Goal: Transaction & Acquisition: Obtain resource

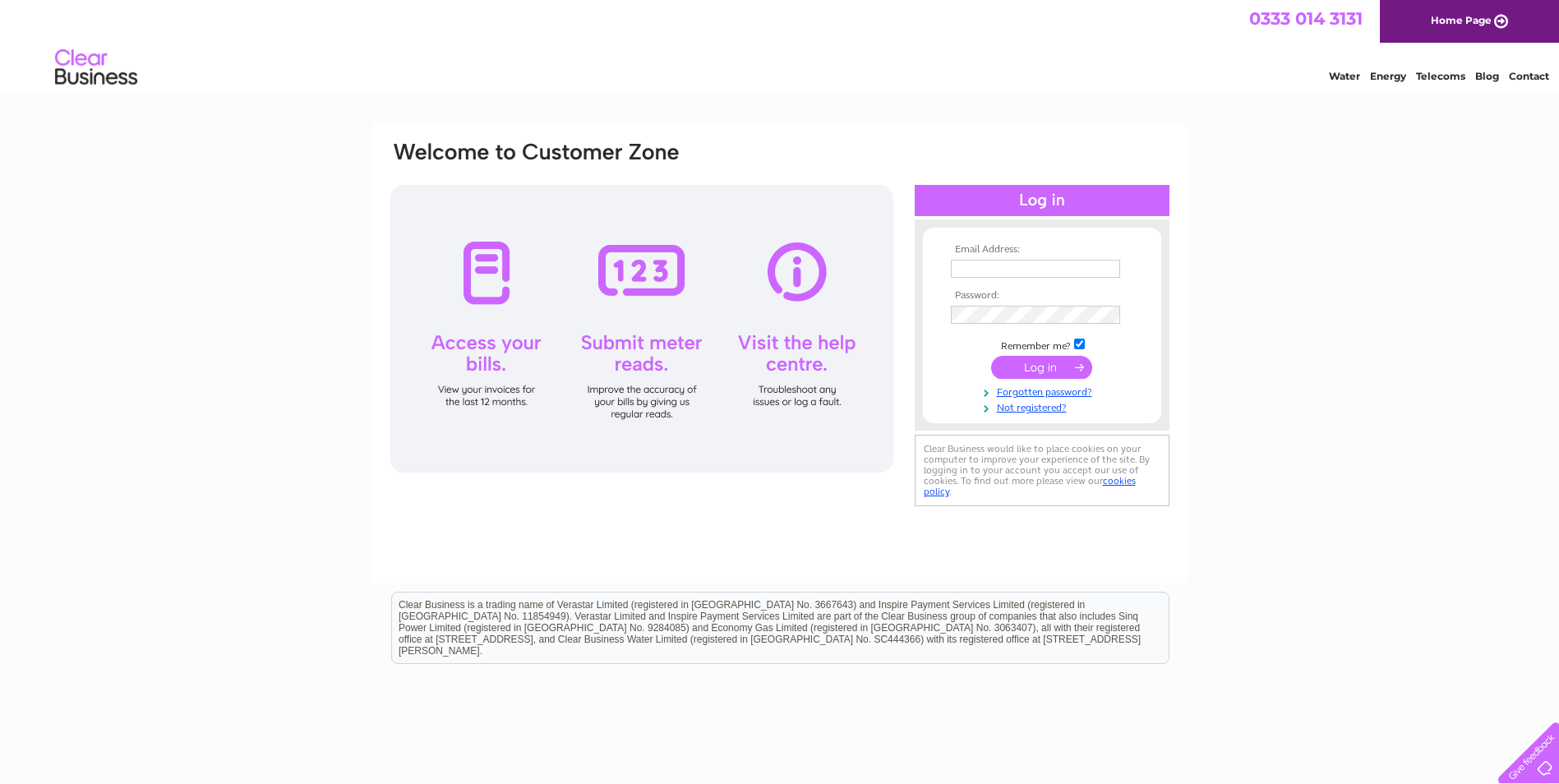
click at [959, 273] on input "text" at bounding box center [1035, 269] width 169 height 18
type input "[EMAIL_ADDRESS][DOMAIN_NAME]"
click at [1022, 364] on input "submit" at bounding box center [1042, 367] width 101 height 23
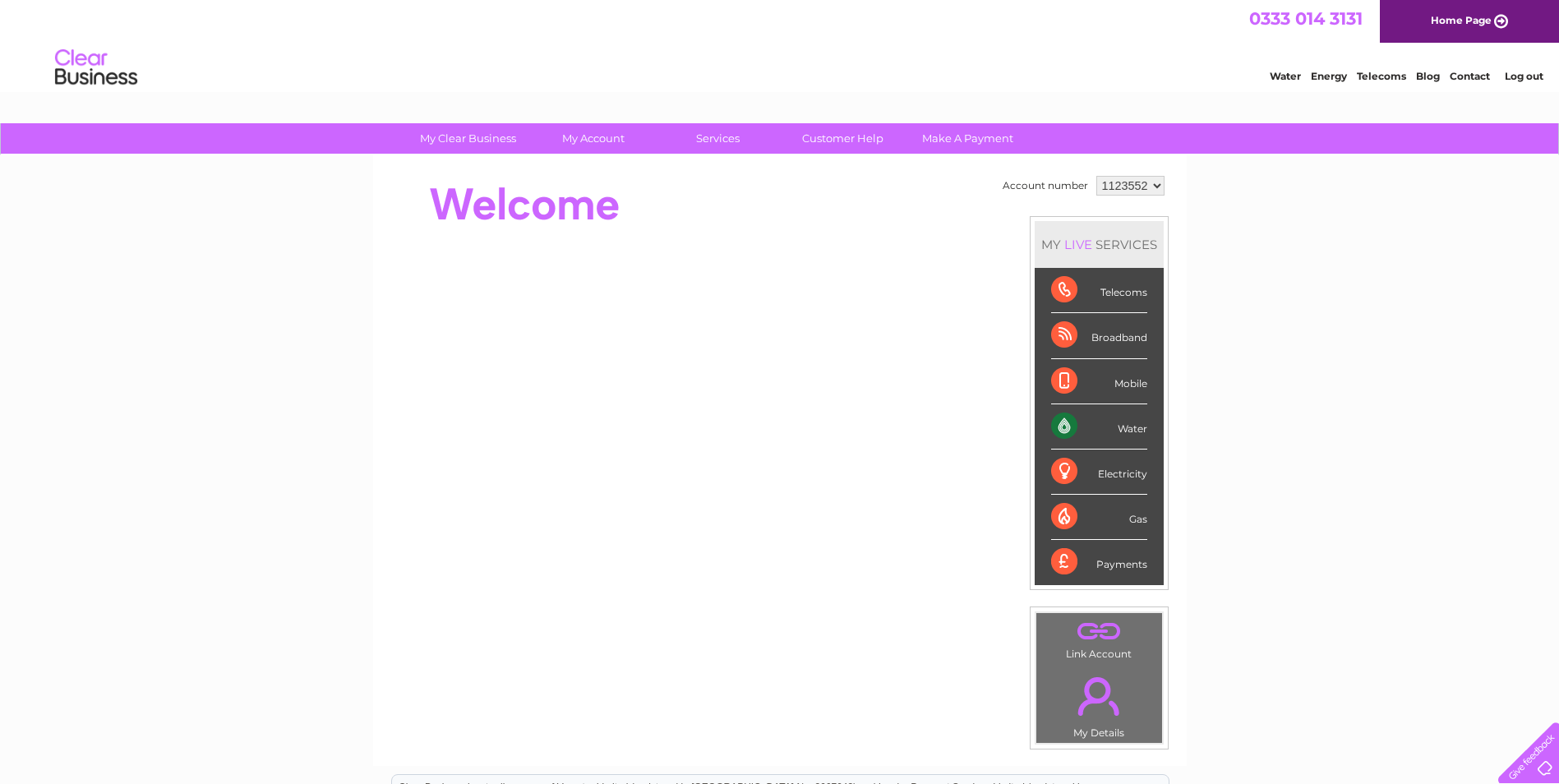
click at [1058, 423] on div "Water" at bounding box center [1099, 426] width 96 height 45
click at [1060, 425] on div "Water" at bounding box center [1099, 426] width 96 height 45
click at [1060, 429] on div "Water" at bounding box center [1099, 426] width 96 height 45
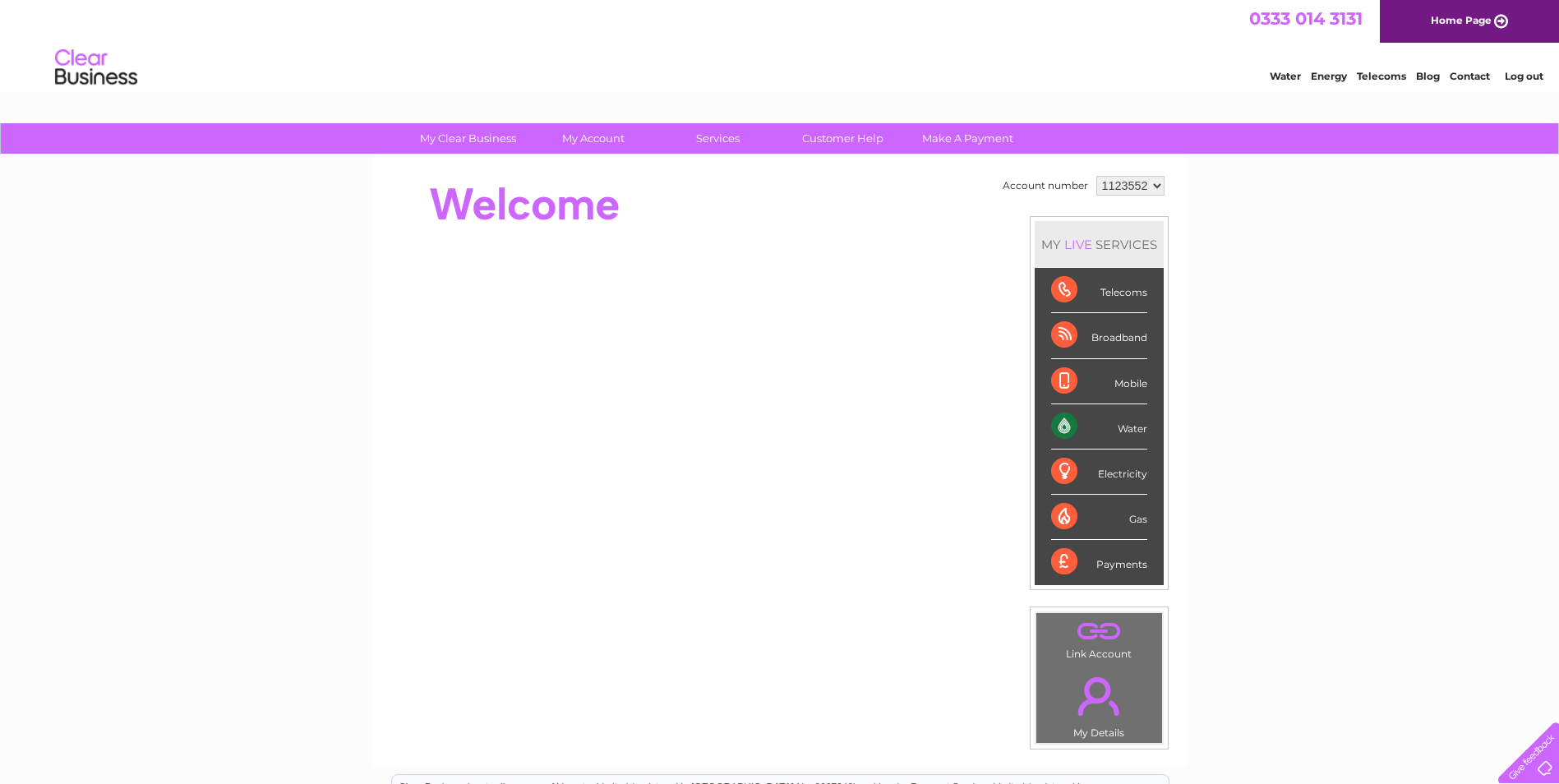
click at [1136, 432] on div "Water" at bounding box center [1099, 426] width 96 height 45
click at [1057, 424] on div "Water" at bounding box center [1099, 426] width 96 height 45
click at [1072, 421] on div "Water" at bounding box center [1099, 426] width 96 height 45
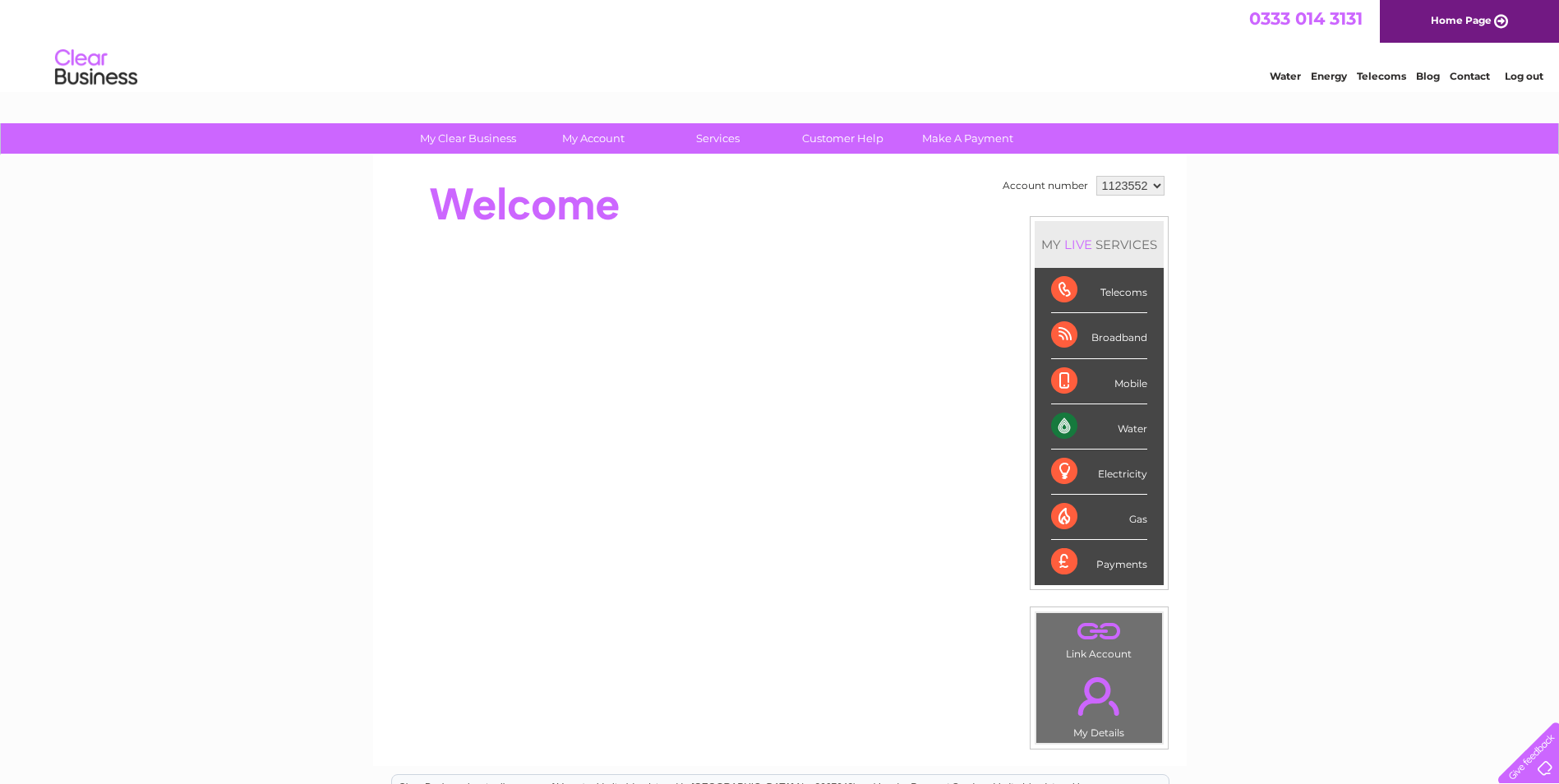
click at [1072, 421] on div "Water" at bounding box center [1099, 426] width 96 height 45
drag, startPoint x: 1072, startPoint y: 421, endPoint x: 1124, endPoint y: 232, distance: 196.0
click at [1124, 232] on div "MY LIVE SERVICES" at bounding box center [1099, 244] width 129 height 47
click at [1135, 420] on div "Water" at bounding box center [1099, 426] width 96 height 45
click at [1135, 420] on div "Water" at bounding box center [1099, 426] width 96 height 45
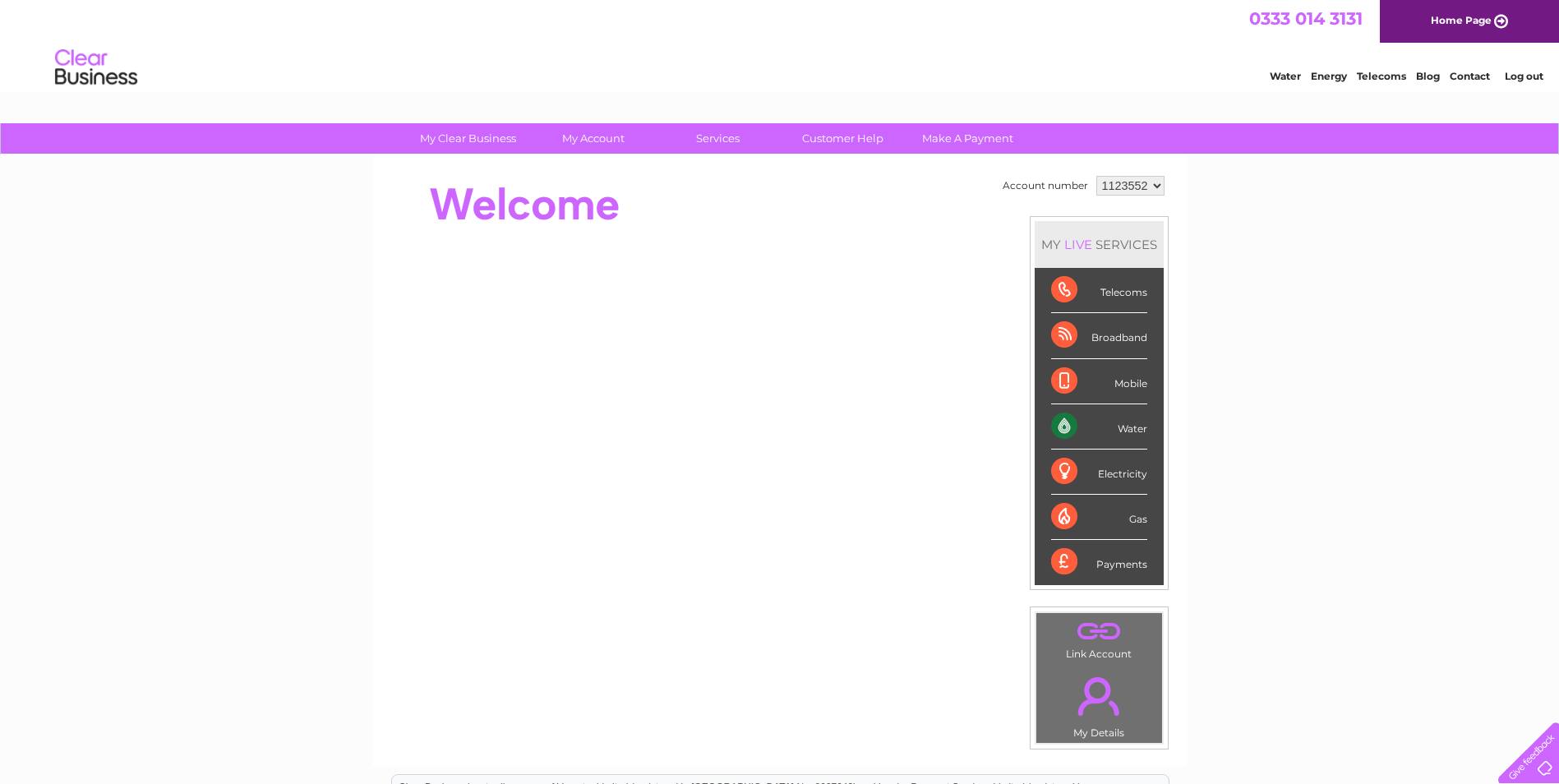
click at [1135, 419] on div "Water" at bounding box center [1099, 426] width 96 height 45
click at [1135, 416] on div "Water" at bounding box center [1099, 426] width 96 height 45
click at [1135, 425] on div "Water" at bounding box center [1099, 426] width 96 height 45
click at [1135, 425] on div "Water" at bounding box center [1099, 426] width 96 height 45
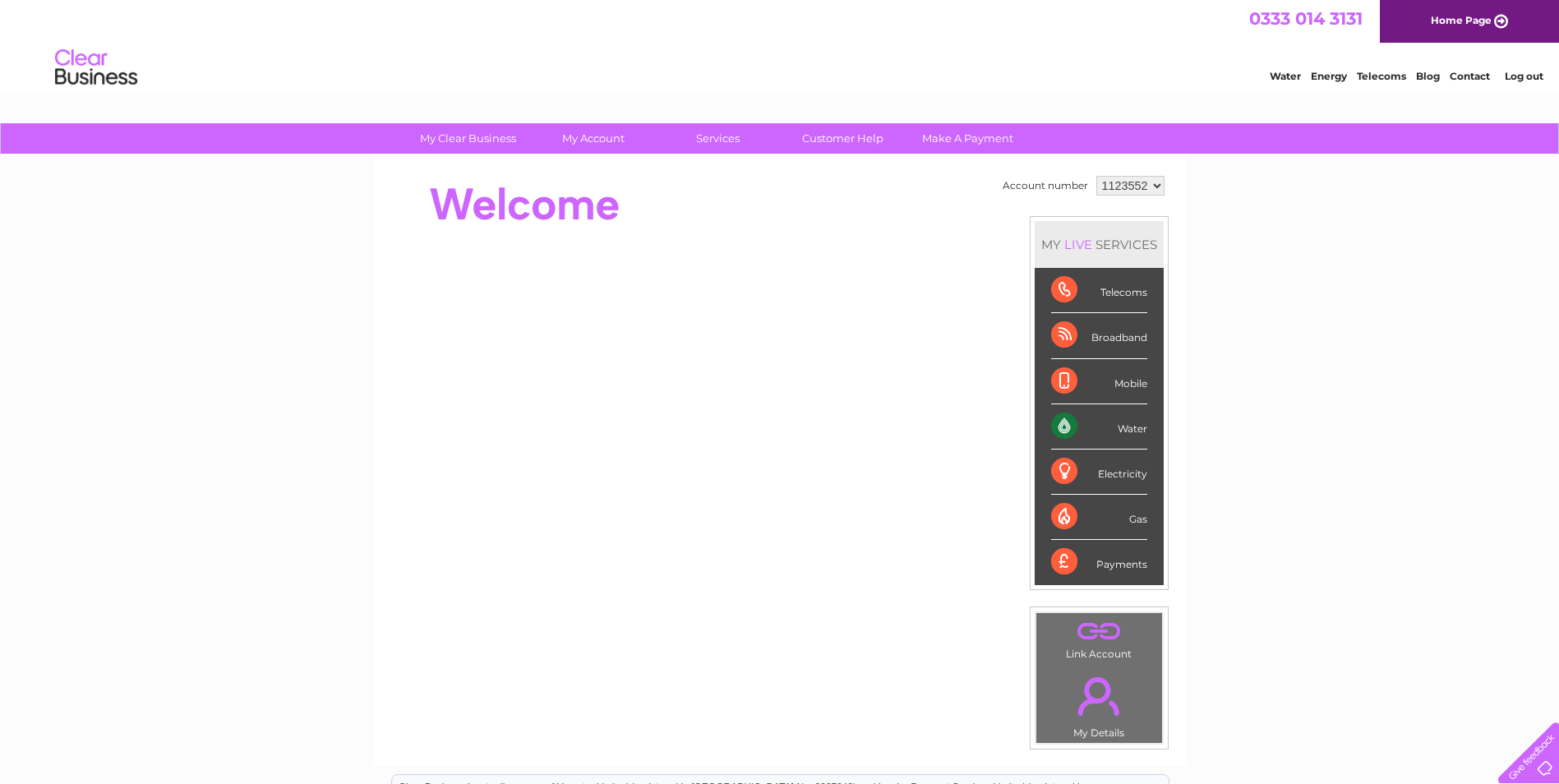
click at [1135, 425] on div "Water" at bounding box center [1099, 426] width 96 height 45
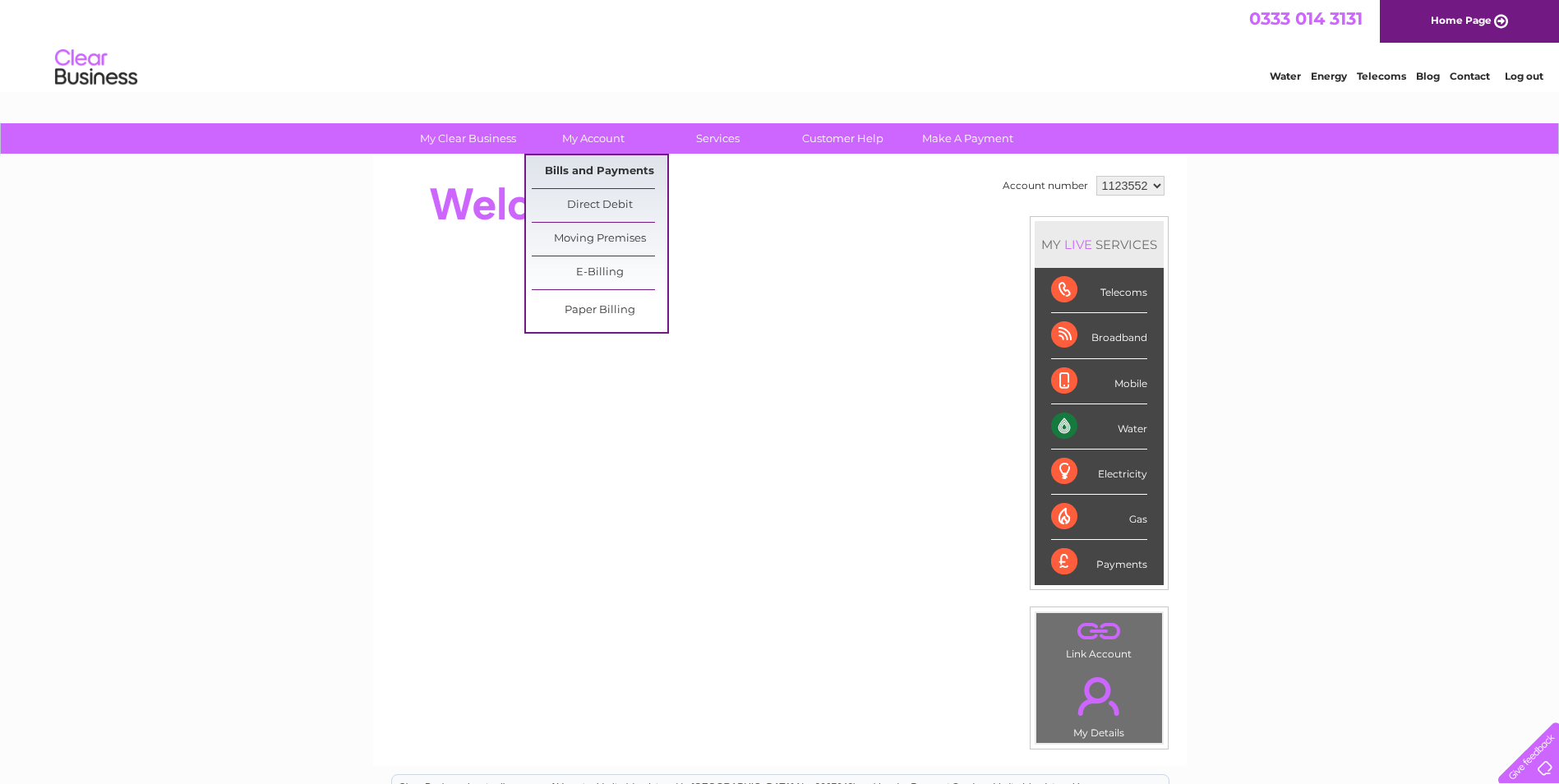
click at [596, 164] on link "Bills and Payments" at bounding box center [599, 171] width 135 height 33
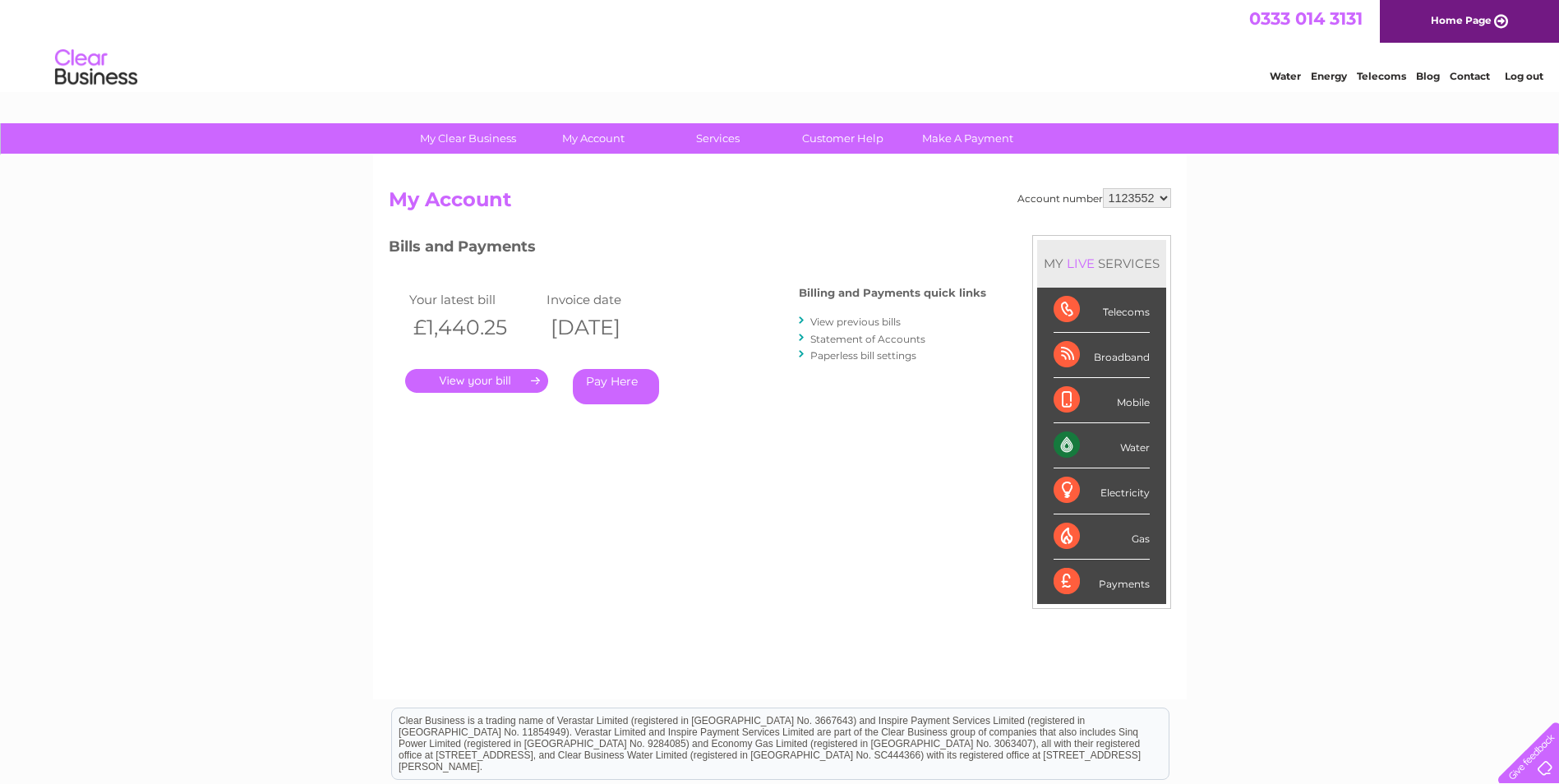
click at [494, 381] on link "." at bounding box center [477, 380] width 143 height 24
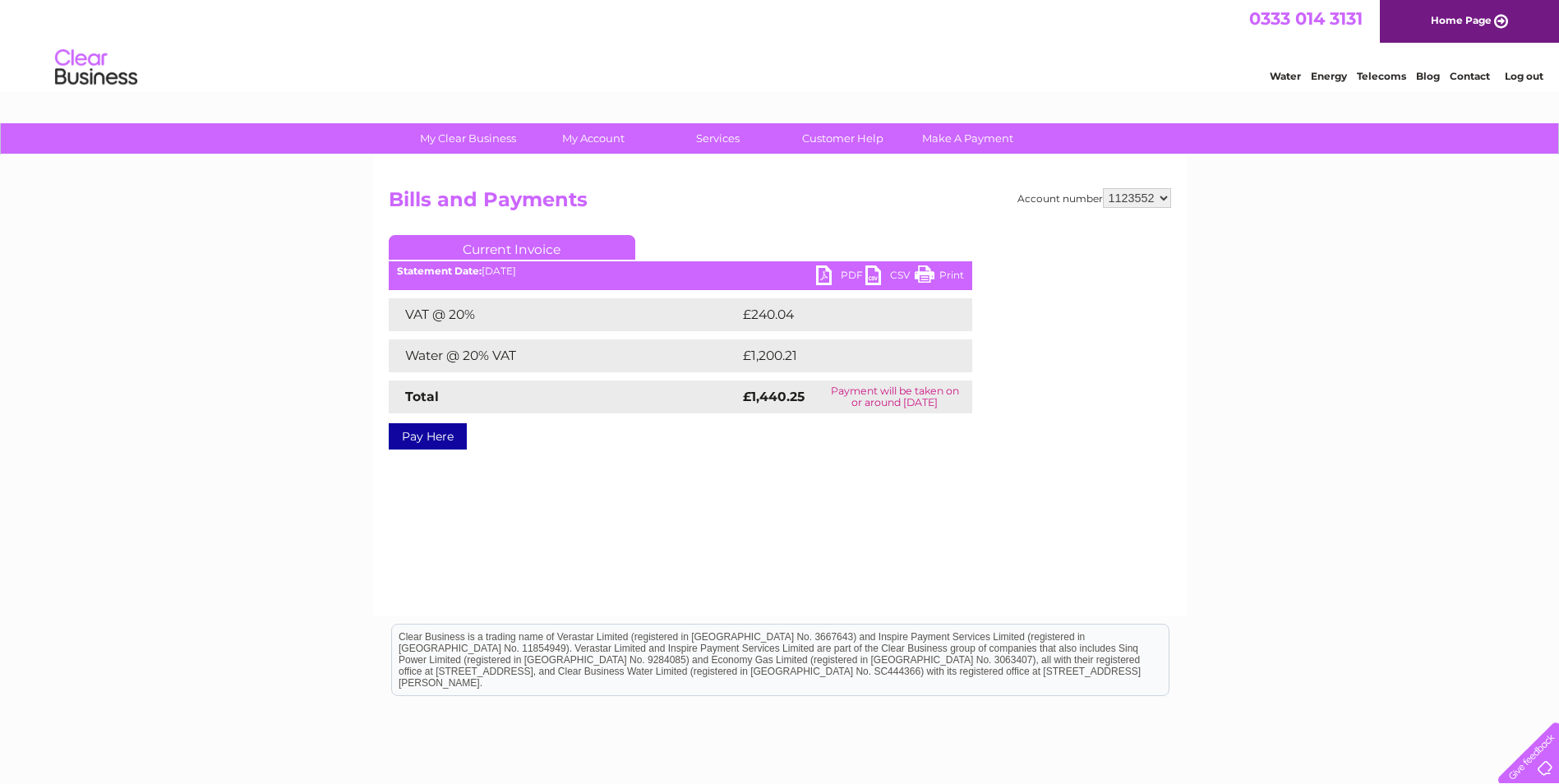
click at [875, 273] on link "CSV" at bounding box center [890, 277] width 50 height 24
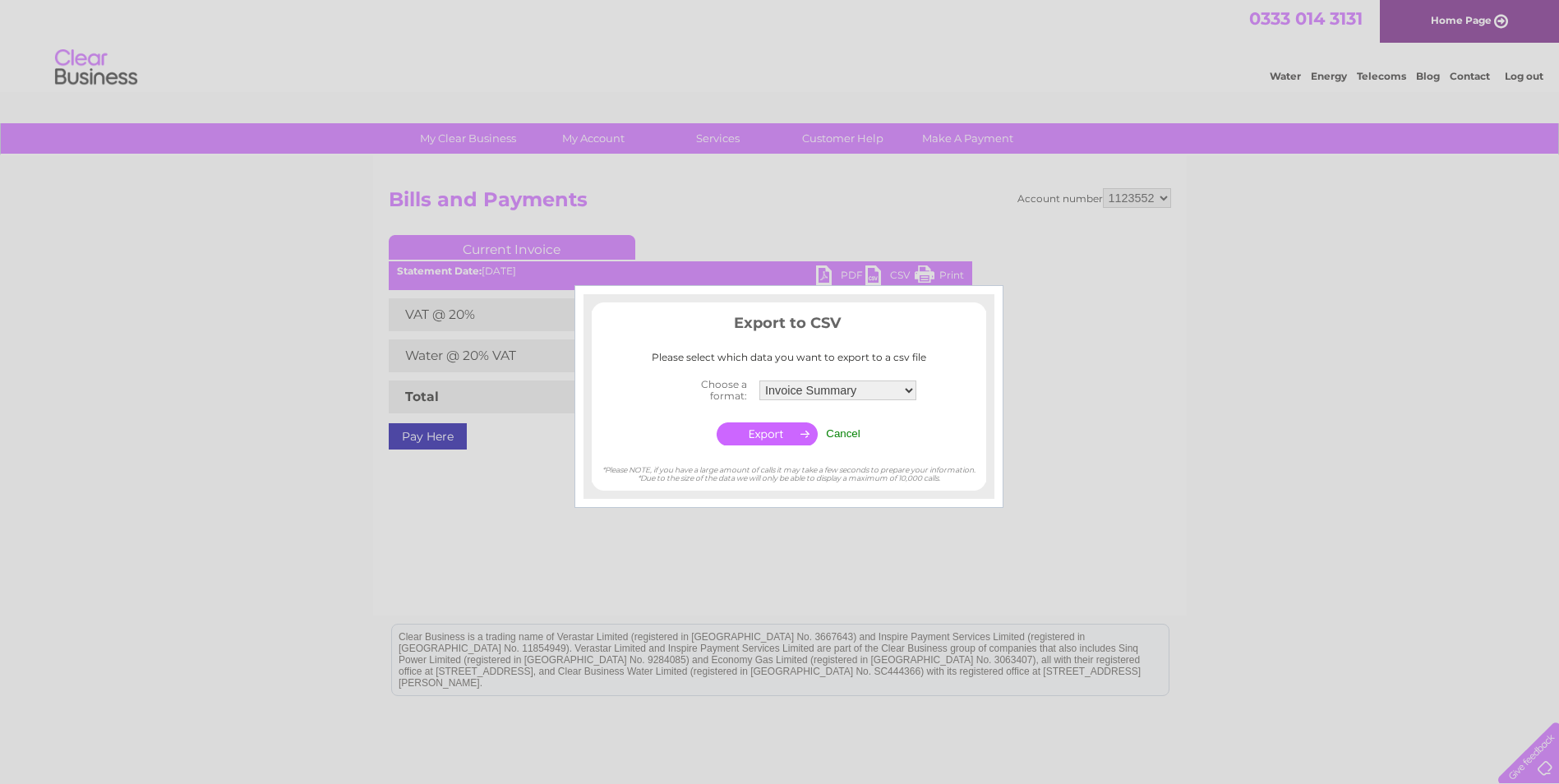
click at [1023, 408] on div at bounding box center [779, 392] width 1559 height 784
click at [844, 436] on input "Cancel" at bounding box center [843, 433] width 34 height 12
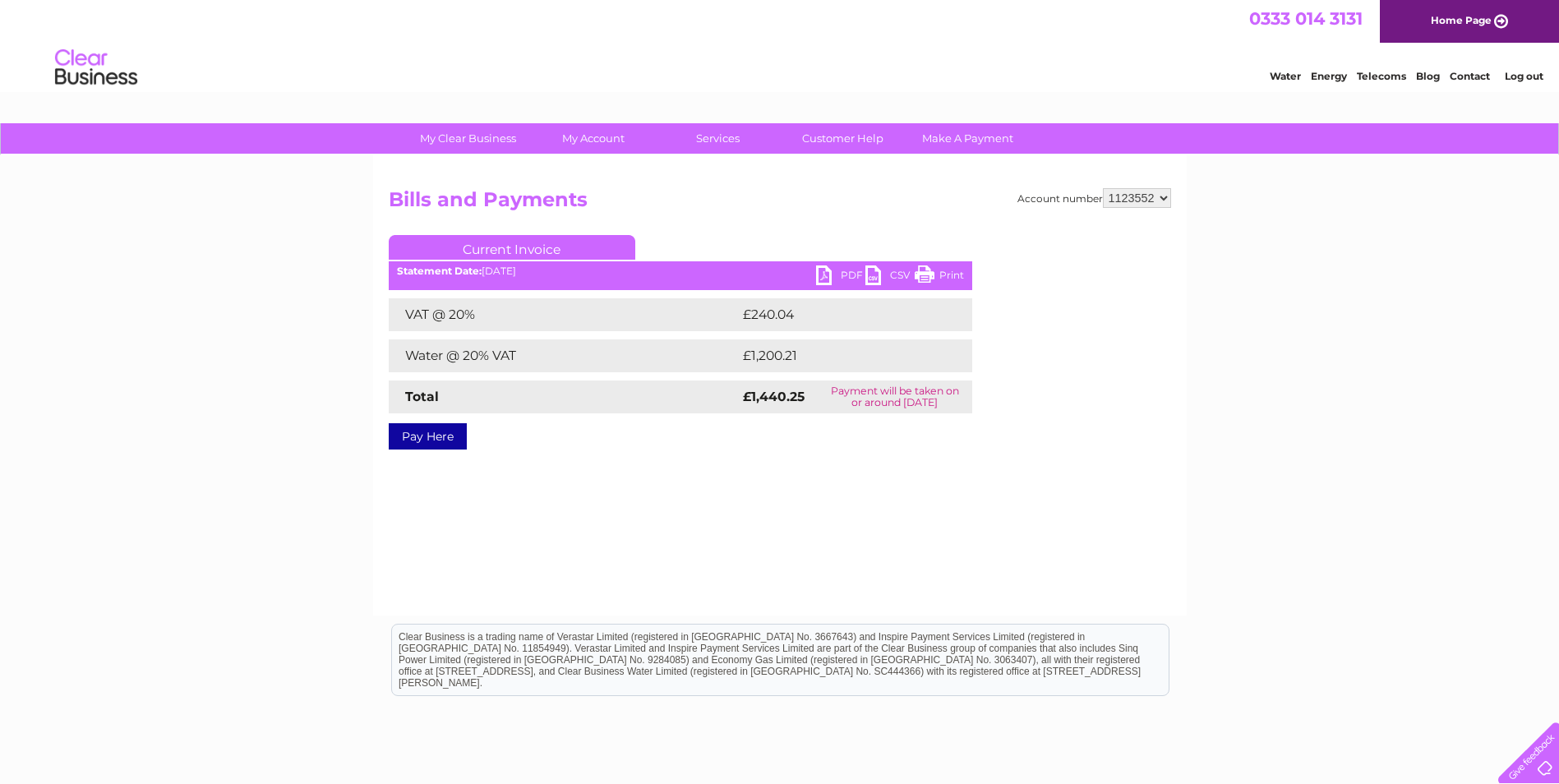
click at [827, 273] on link "PDF" at bounding box center [841, 277] width 50 height 24
click at [826, 272] on link "PDF" at bounding box center [841, 277] width 50 height 24
